Goal: Navigation & Orientation: Find specific page/section

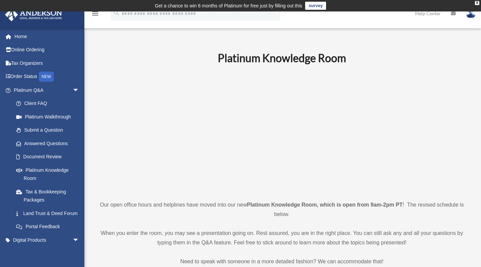
scroll to position [52, 0]
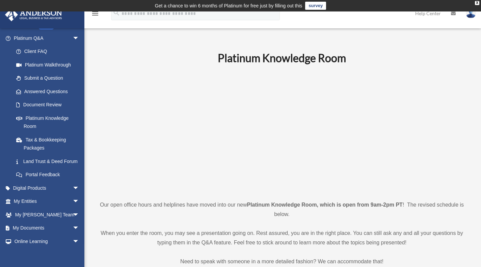
click at [48, 114] on link "Platinum Knowledge Room" at bounding box center [47, 123] width 77 height 22
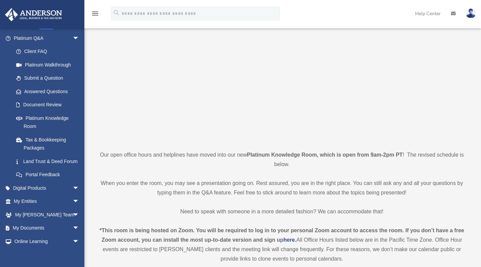
scroll to position [51, 0]
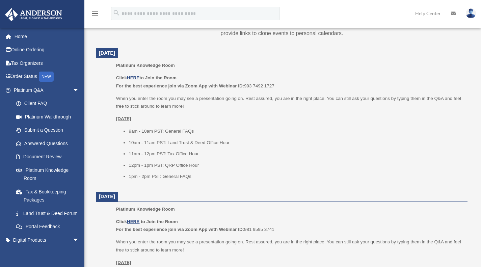
scroll to position [277, 0]
click at [134, 73] on p "Click HERE to Join the Room For the best experience join via Zoom App with Webi…" at bounding box center [289, 81] width 347 height 16
click at [137, 77] on u "HERE" at bounding box center [133, 76] width 13 height 5
